Goal: Task Accomplishment & Management: Use online tool/utility

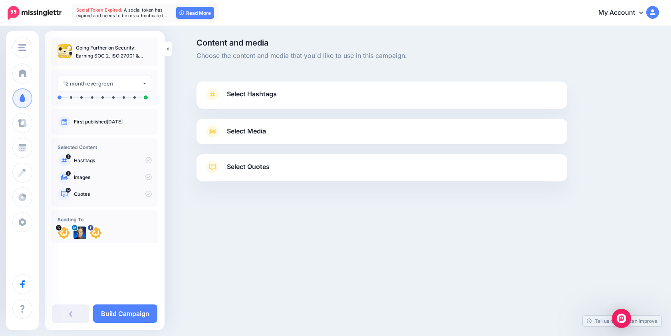
click at [221, 96] on link "Select Hashtags" at bounding box center [382, 98] width 355 height 21
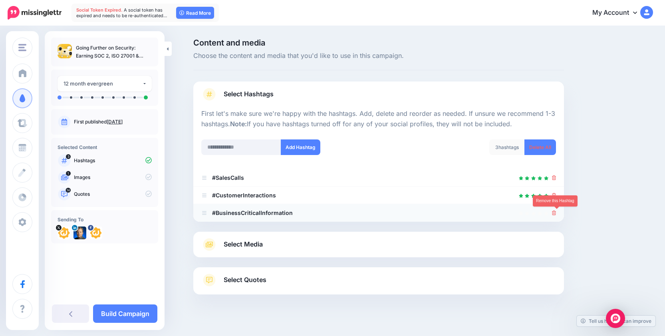
click at [556, 212] on icon at bounding box center [554, 213] width 4 height 5
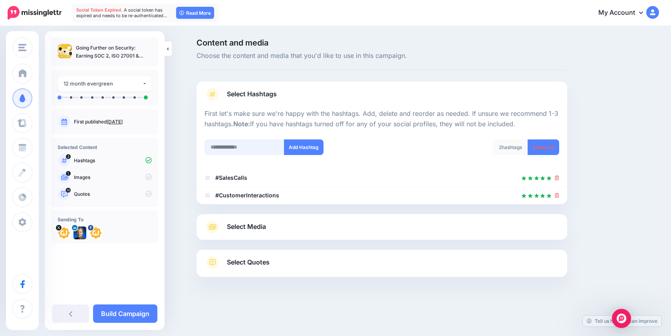
click at [224, 145] on input "text" at bounding box center [245, 147] width 80 height 16
type input "*"
type input "*****"
click at [305, 148] on button "Add Hashtag" at bounding box center [304, 147] width 40 height 16
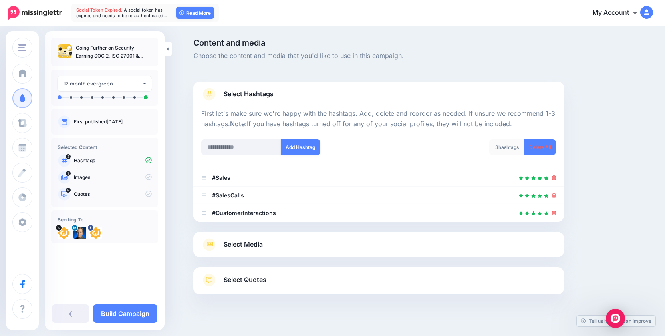
scroll to position [10, 0]
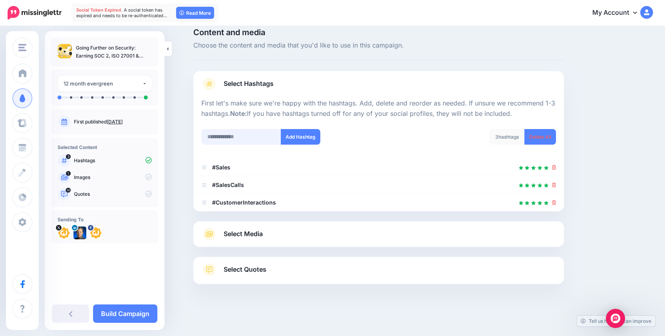
click at [230, 135] on input "text" at bounding box center [241, 137] width 80 height 16
type input "****"
click at [295, 135] on button "Add Hashtag" at bounding box center [301, 137] width 40 height 16
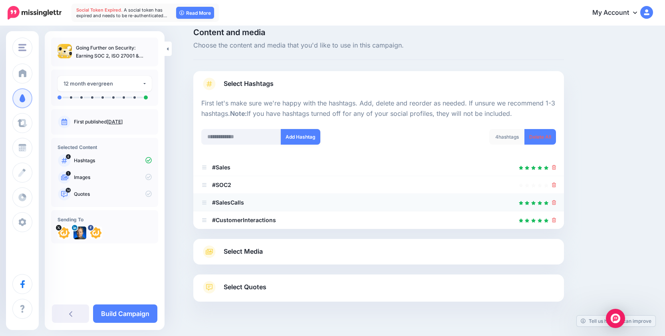
scroll to position [28, 0]
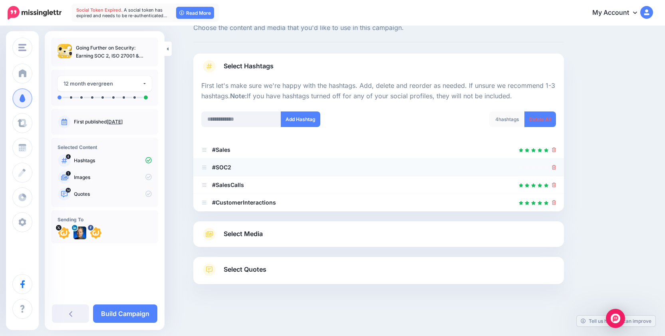
click at [557, 166] on icon at bounding box center [554, 167] width 4 height 5
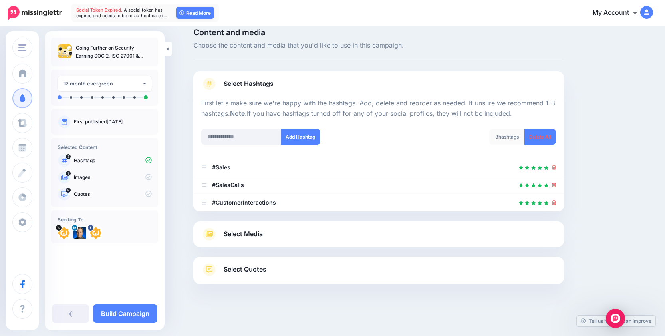
scroll to position [10, 0]
click at [241, 234] on span "Select Media" at bounding box center [243, 234] width 39 height 11
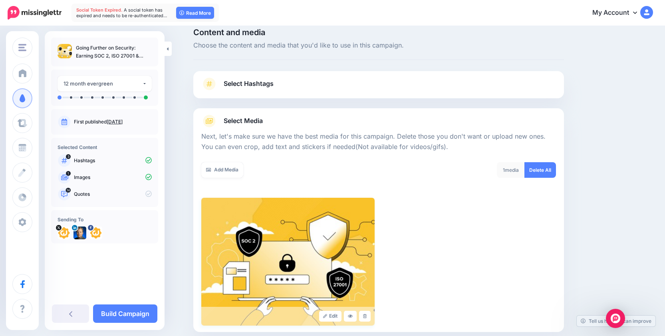
scroll to position [96, 0]
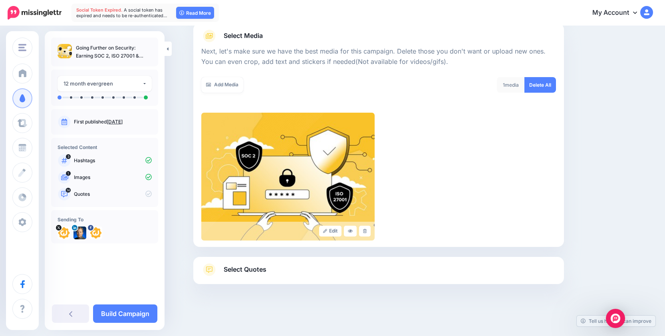
click at [238, 265] on span "Select Quotes" at bounding box center [245, 269] width 43 height 11
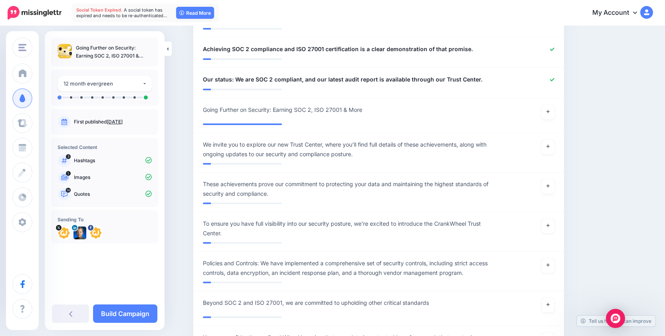
scroll to position [812, 0]
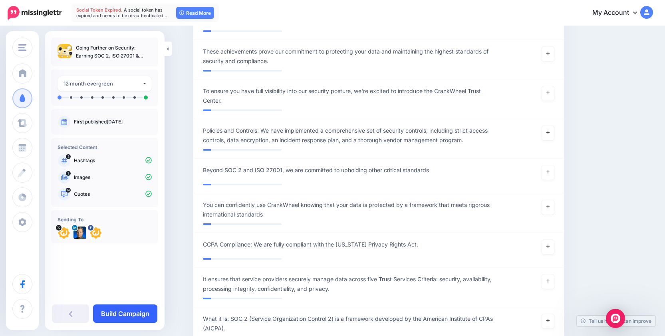
click at [125, 314] on link "Build Campaign" at bounding box center [125, 314] width 64 height 18
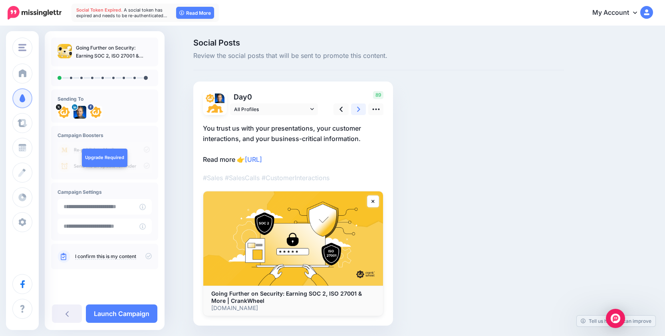
click at [360, 108] on link at bounding box center [358, 110] width 15 height 12
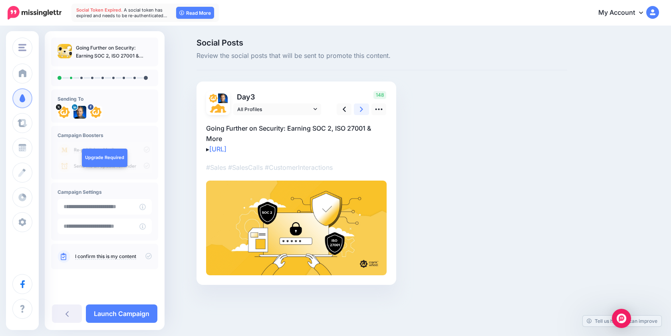
click at [360, 108] on link at bounding box center [361, 110] width 15 height 12
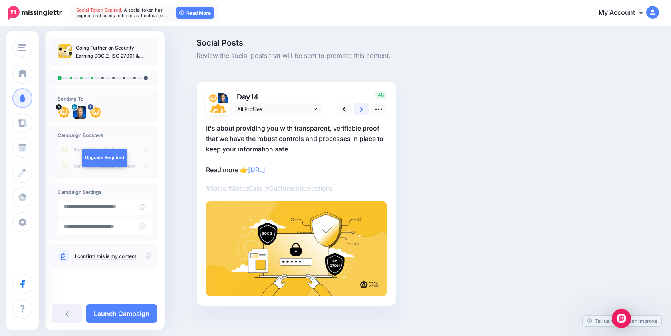
click at [360, 108] on link at bounding box center [361, 110] width 15 height 12
click at [360, 108] on link at bounding box center [358, 110] width 15 height 12
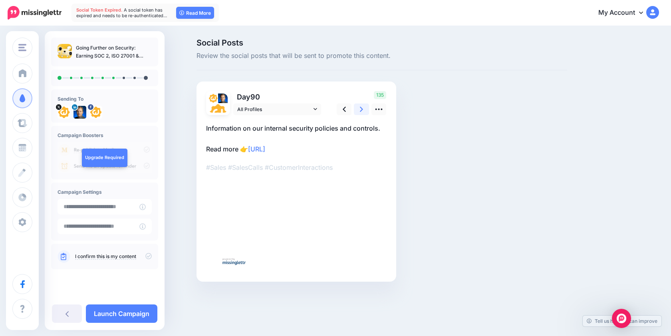
click at [360, 108] on link at bounding box center [361, 110] width 15 height 12
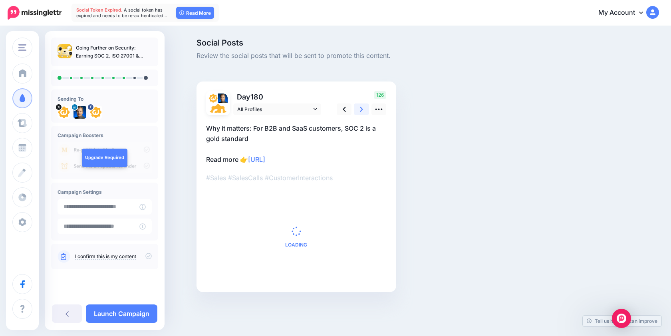
click at [360, 108] on link at bounding box center [361, 110] width 15 height 12
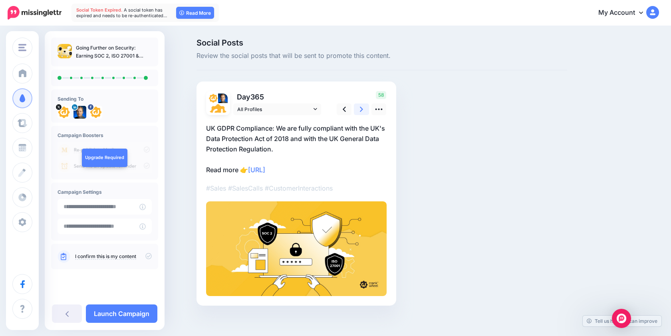
click at [359, 108] on link at bounding box center [361, 110] width 15 height 12
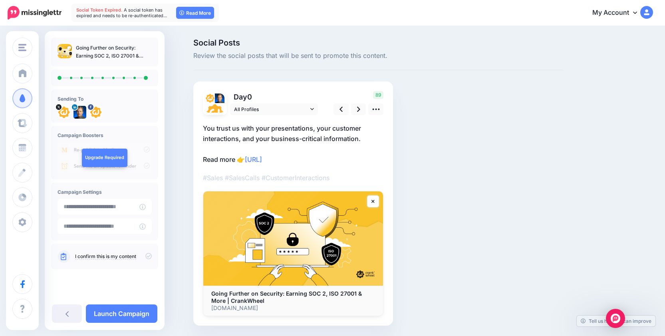
click at [148, 254] on icon at bounding box center [148, 256] width 6 height 6
click at [126, 313] on link "Launch Campaign" at bounding box center [122, 314] width 72 height 18
